Goal: Task Accomplishment & Management: Manage account settings

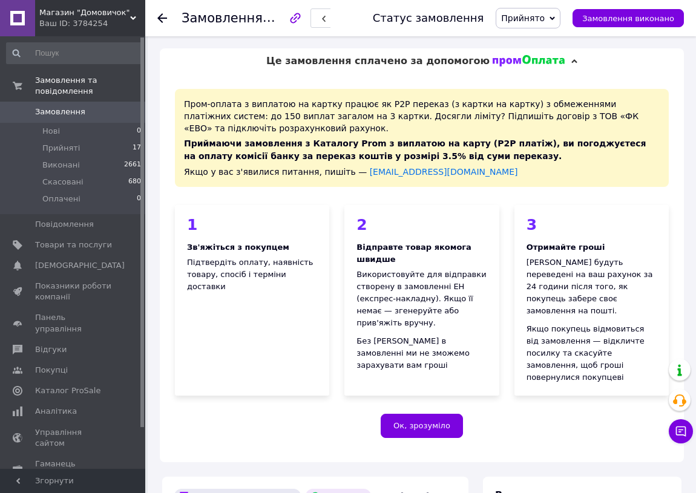
scroll to position [59, 0]
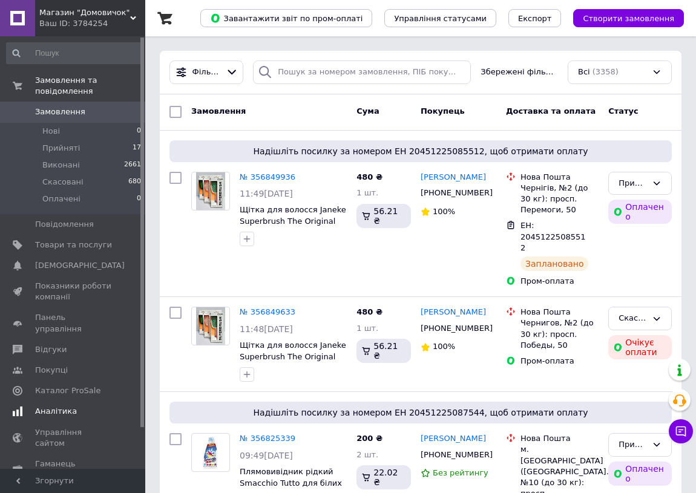
click at [76, 312] on span "Панель управління" at bounding box center [73, 323] width 77 height 22
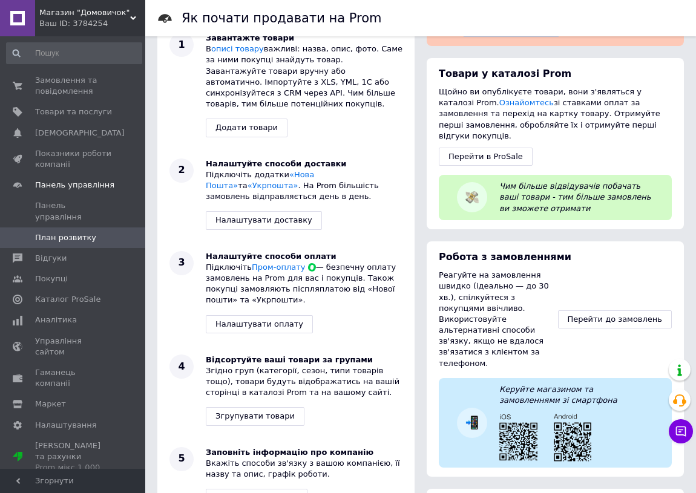
scroll to position [67, 0]
click at [57, 158] on span "Показники роботи компанії" at bounding box center [73, 159] width 77 height 22
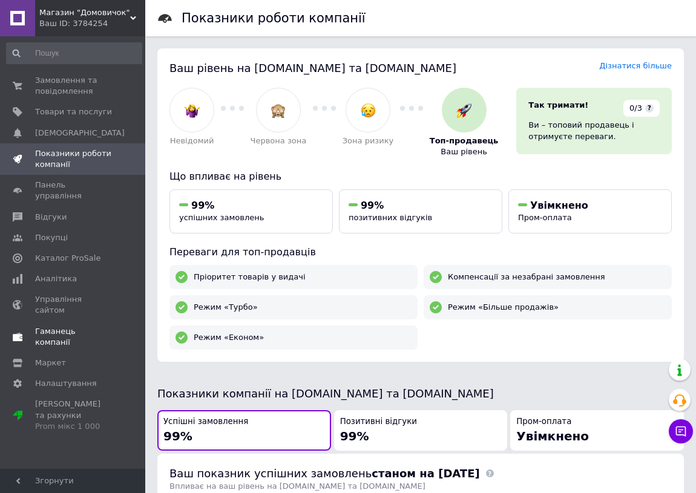
click at [60, 326] on span "Гаманець компанії" at bounding box center [73, 337] width 77 height 22
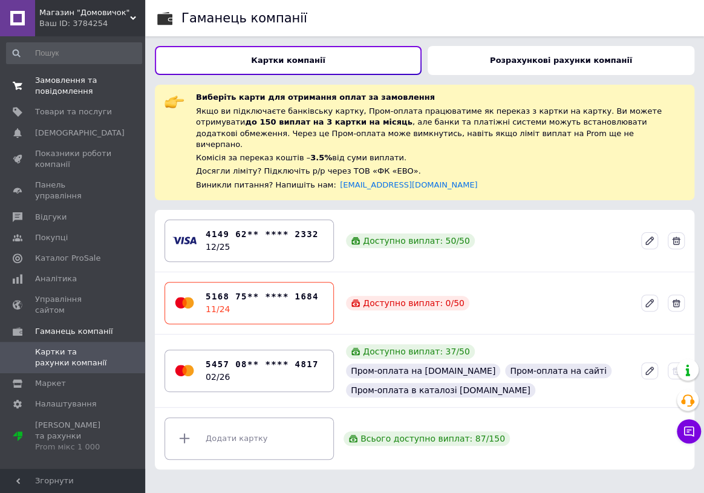
click at [75, 92] on span "Замовлення та повідомлення" at bounding box center [73, 86] width 77 height 22
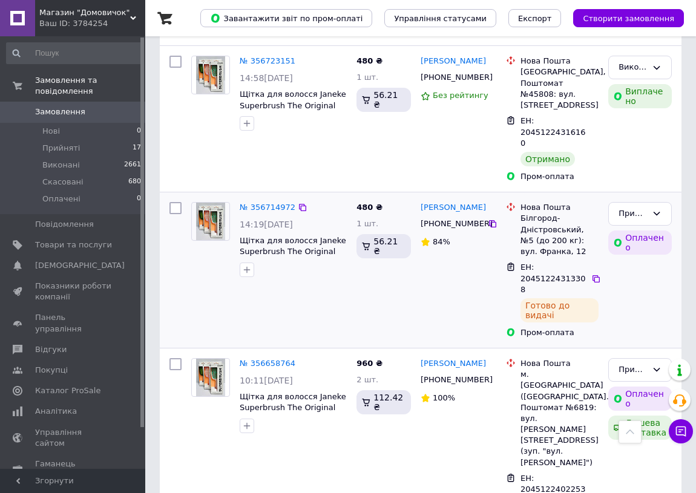
scroll to position [1429, 0]
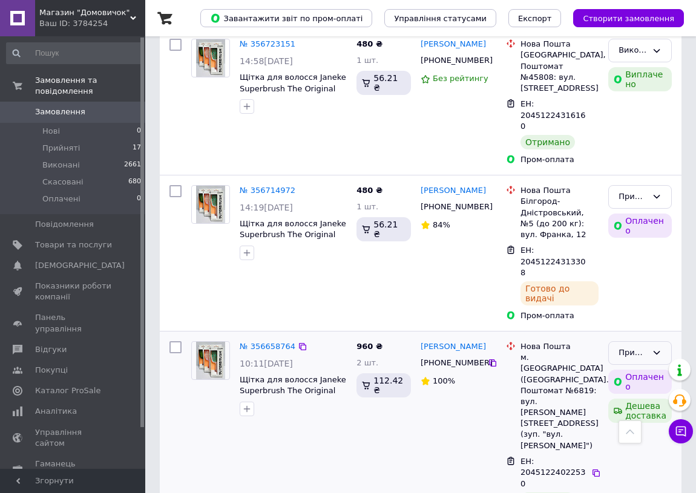
click at [656, 348] on icon at bounding box center [656, 353] width 10 height 10
click at [647, 367] on li "Виконано" at bounding box center [639, 378] width 62 height 22
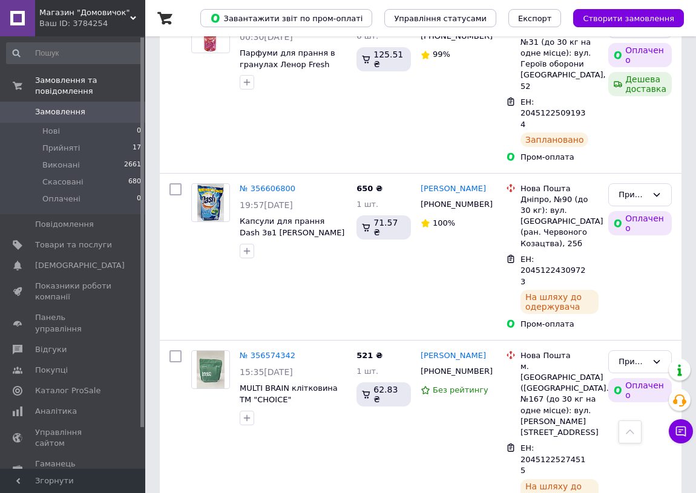
scroll to position [2627, 0]
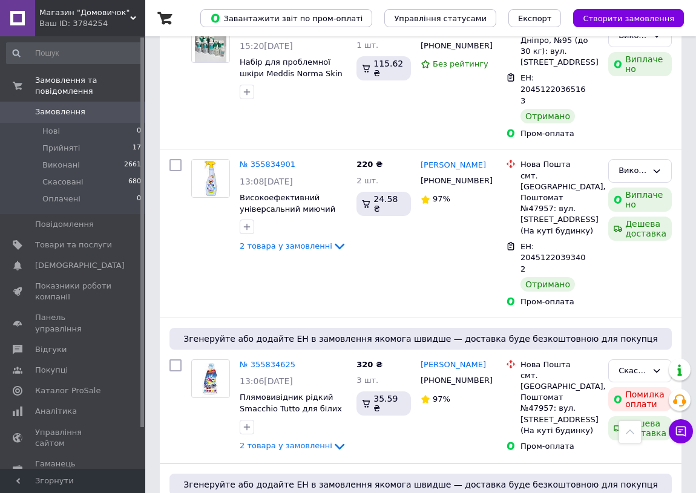
scroll to position [2450, 0]
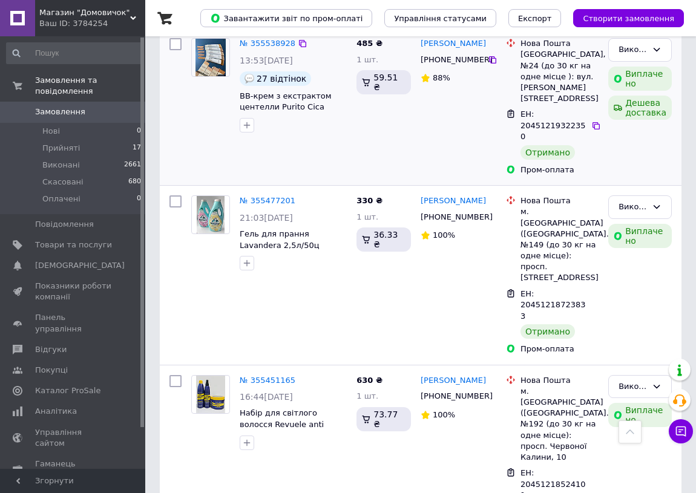
scroll to position [2358, 0]
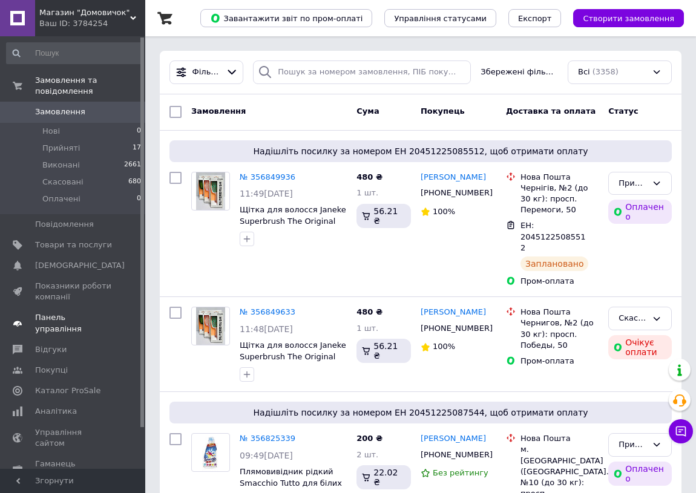
click at [61, 312] on span "Панель управління" at bounding box center [73, 323] width 77 height 22
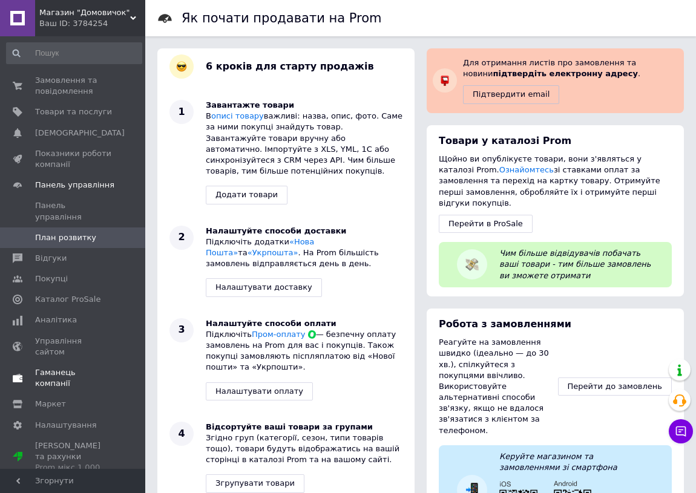
click at [89, 367] on span "Гаманець компанії" at bounding box center [73, 378] width 77 height 22
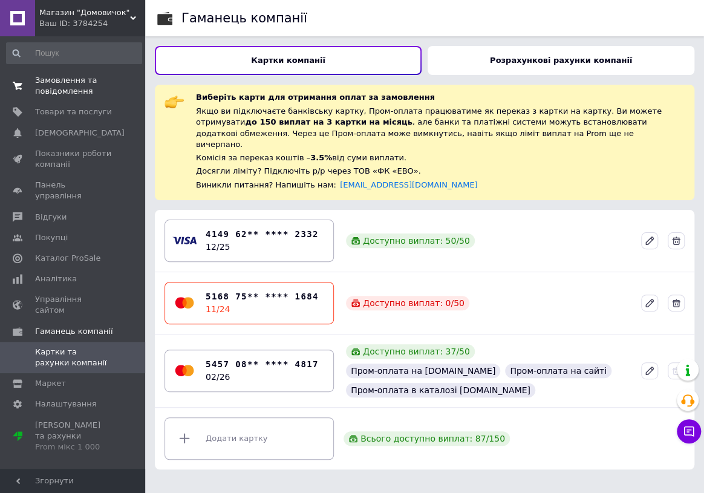
click at [48, 85] on span "Замовлення та повідомлення" at bounding box center [73, 86] width 77 height 22
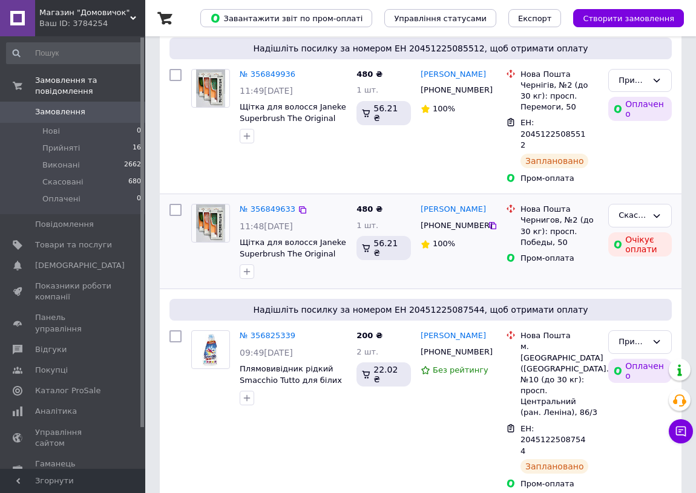
scroll to position [109, 0]
